Goal: Task Accomplishment & Management: Manage account settings

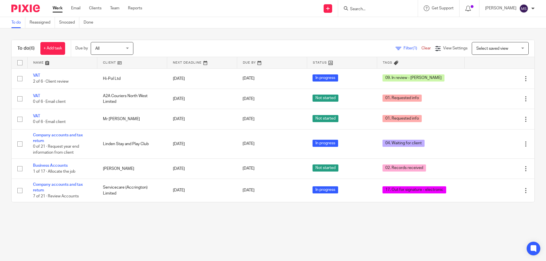
click at [369, 9] on input "Search" at bounding box center [374, 9] width 51 height 5
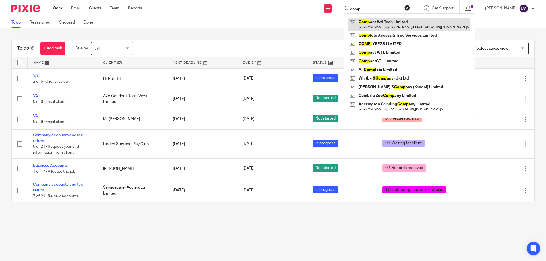
type input "comp"
click at [385, 22] on link at bounding box center [409, 24] width 122 height 13
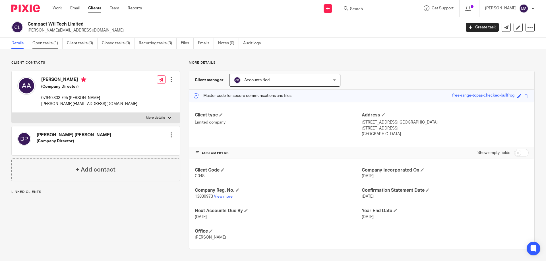
click at [45, 42] on link "Open tasks (1)" at bounding box center [47, 43] width 30 height 11
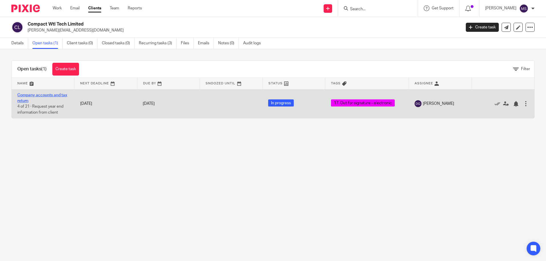
click at [46, 94] on link "Company accounts and tax return" at bounding box center [42, 98] width 50 height 10
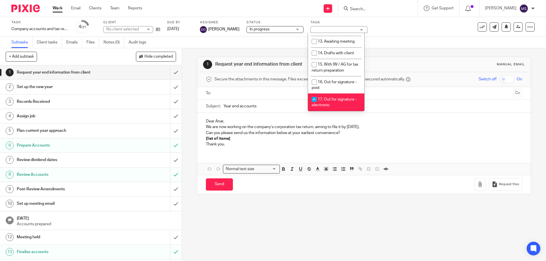
scroll to position [199, 0]
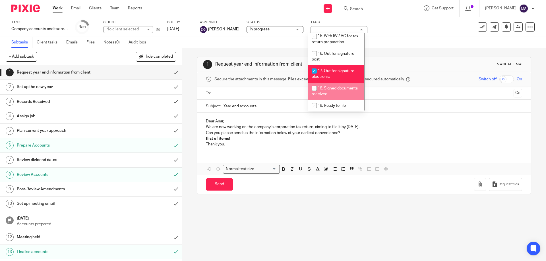
click at [325, 65] on li "17. Out for signature - electronic" at bounding box center [336, 73] width 56 height 17
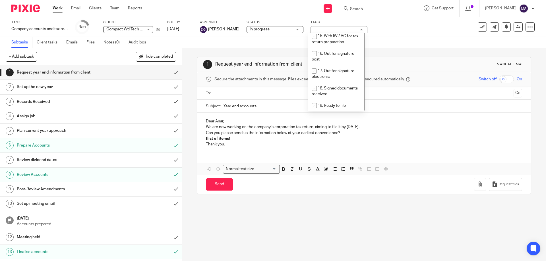
checkbox input "false"
click at [325, 100] on li "19. Ready to file" at bounding box center [336, 106] width 56 height 12
checkbox input "true"
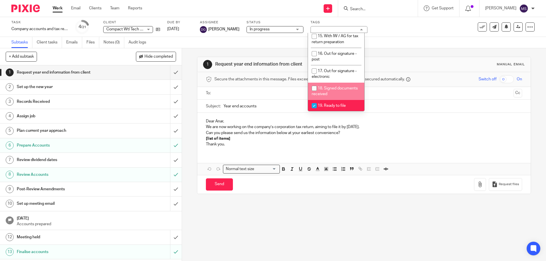
click at [444, 41] on div "Subtasks Client tasks Emails Files Notes (0) Audit logs" at bounding box center [273, 42] width 546 height 11
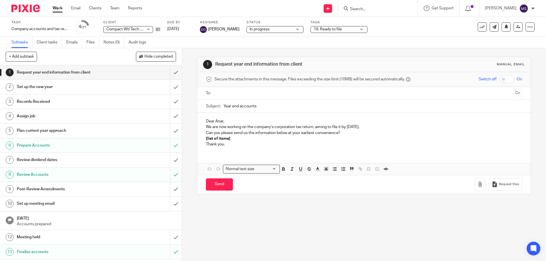
click at [53, 9] on div "Work Email Clients Team Reports Work Email Clients Team Reports Settings" at bounding box center [99, 8] width 104 height 17
click at [61, 7] on link "Work" at bounding box center [58, 8] width 10 height 6
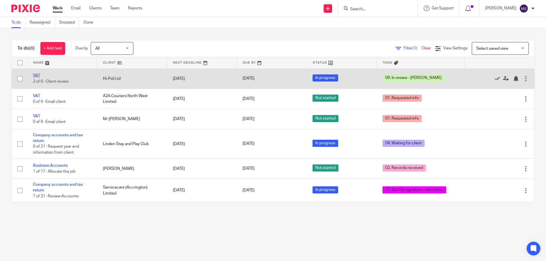
click at [35, 74] on link "VAT" at bounding box center [36, 76] width 7 height 4
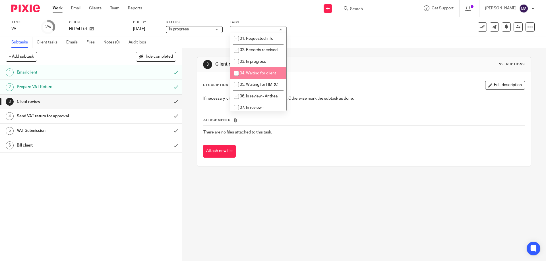
scroll to position [85, 0]
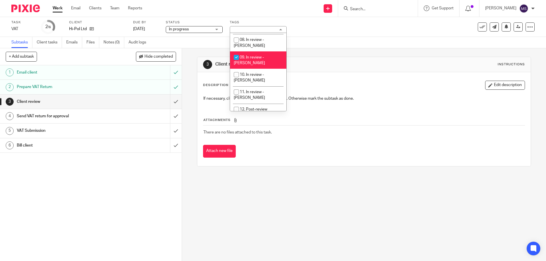
click at [248, 55] on span "09. In review - [PERSON_NAME]" at bounding box center [249, 60] width 31 height 10
checkbox input "false"
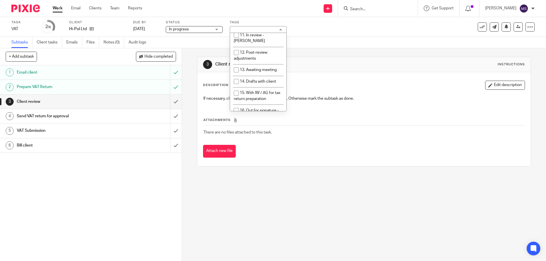
scroll to position [199, 0]
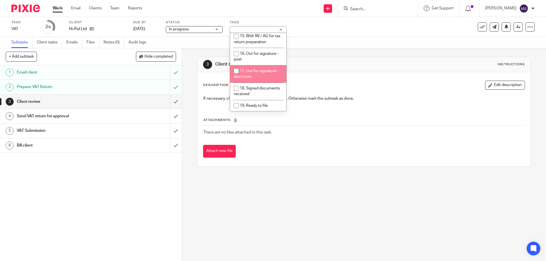
click at [255, 65] on li "17. Out for signature - electronic" at bounding box center [258, 73] width 56 height 17
checkbox input "true"
click at [329, 38] on div "Subtasks Client tasks Emails Files Notes (0) Audit logs" at bounding box center [273, 42] width 546 height 11
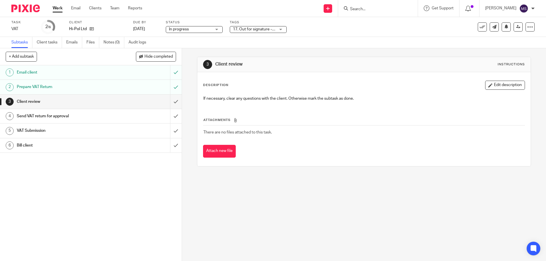
click at [57, 6] on link "Work" at bounding box center [58, 8] width 10 height 6
